Goal: Book appointment/travel/reservation

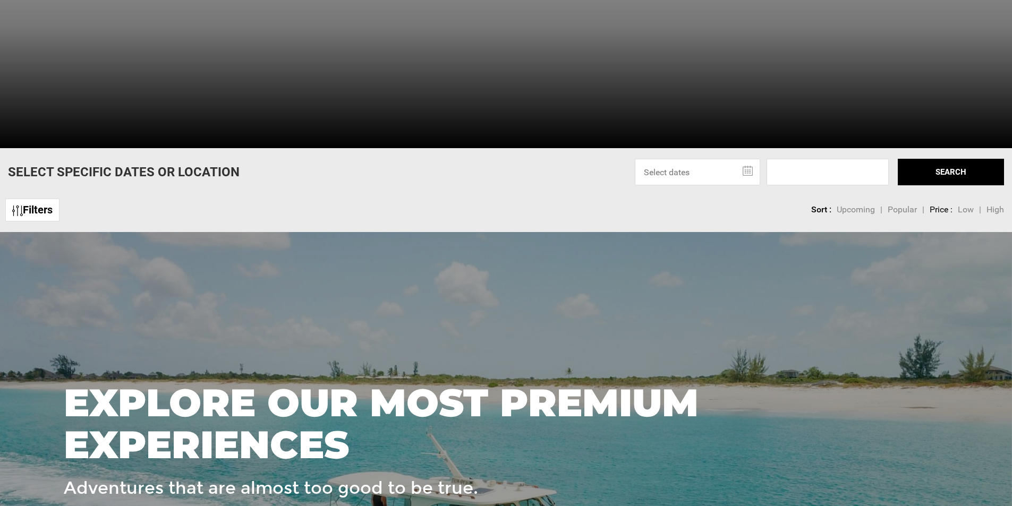
scroll to position [332, 0]
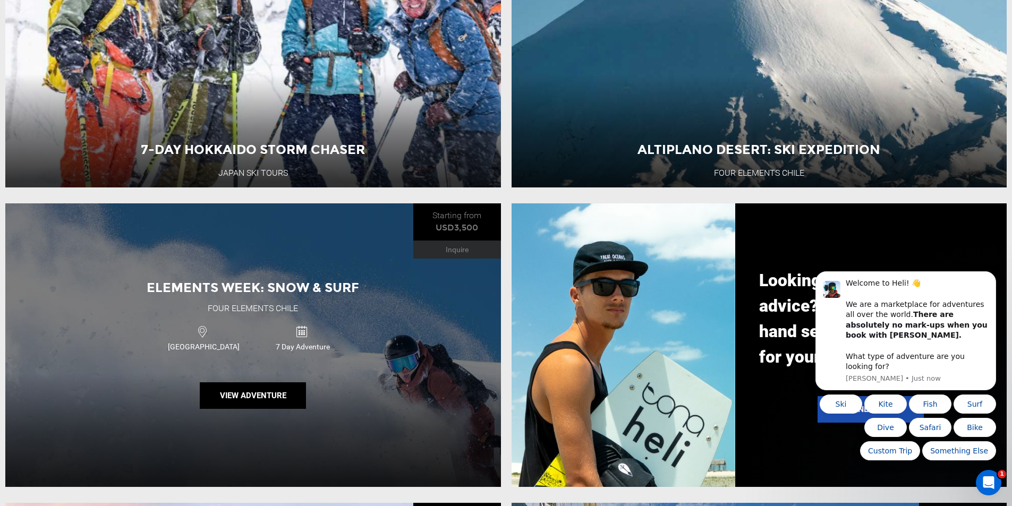
click at [432, 328] on div "Elements Week: Snow & Surf Four Elements [GEOGRAPHIC_DATA] [GEOGRAPHIC_DATA] 7 …" at bounding box center [253, 344] width 496 height 283
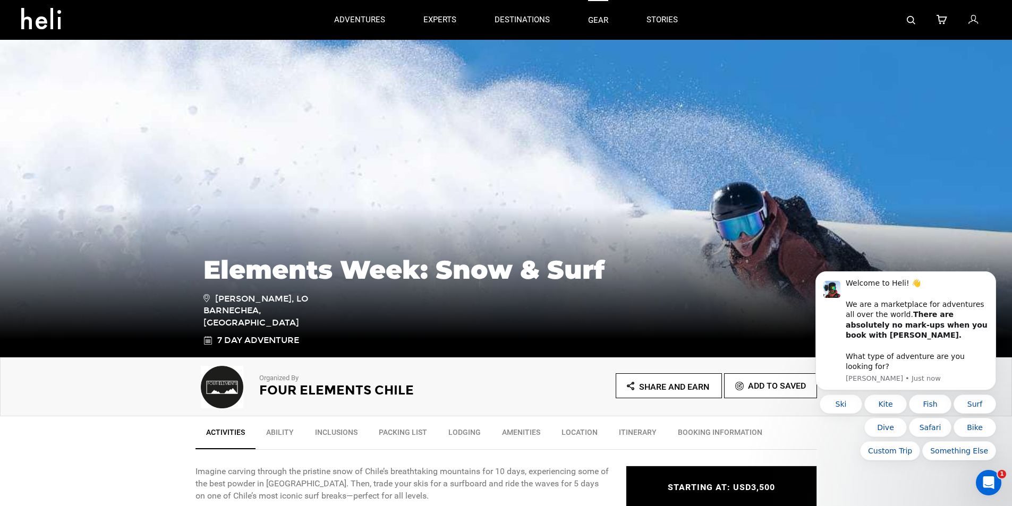
click at [593, 4] on link "gear" at bounding box center [598, 20] width 20 height 40
